Goal: Information Seeking & Learning: Learn about a topic

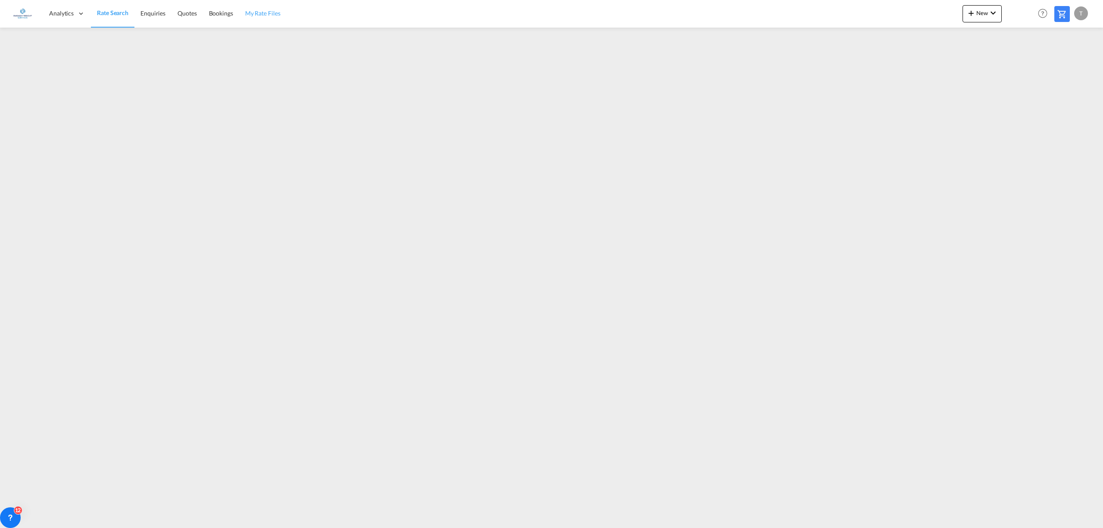
click at [271, 7] on link "My Rate Files" at bounding box center [262, 14] width 47 height 28
click at [795, 16] on button "New" at bounding box center [798, 13] width 39 height 17
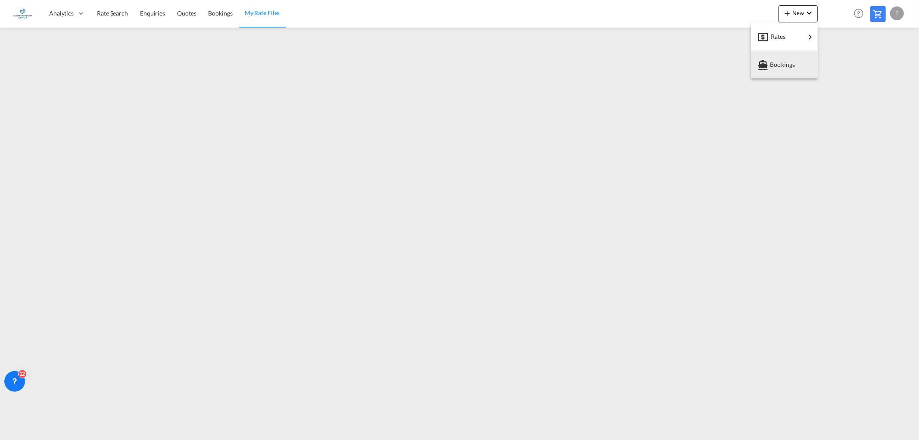
click at [346, 224] on md-backdrop at bounding box center [459, 220] width 919 height 440
click at [113, 11] on span "Rate Search" at bounding box center [112, 12] width 31 height 7
